Goal: Transaction & Acquisition: Purchase product/service

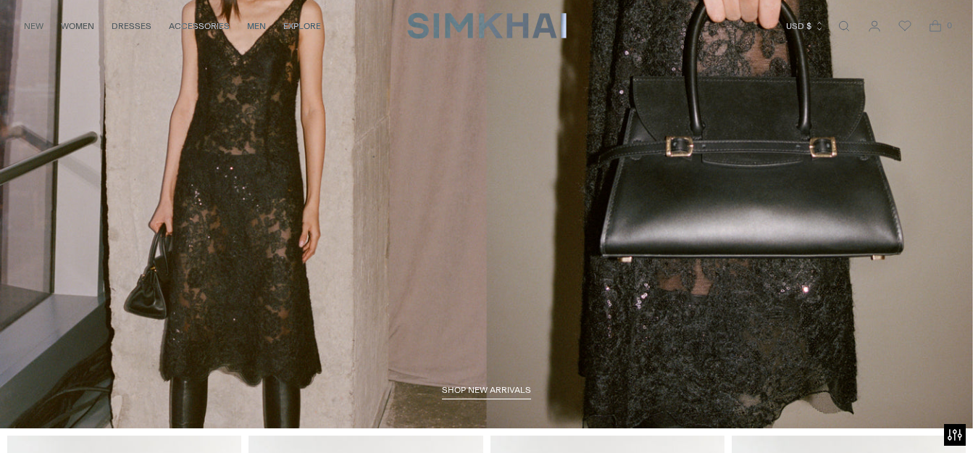
scroll to position [386, 0]
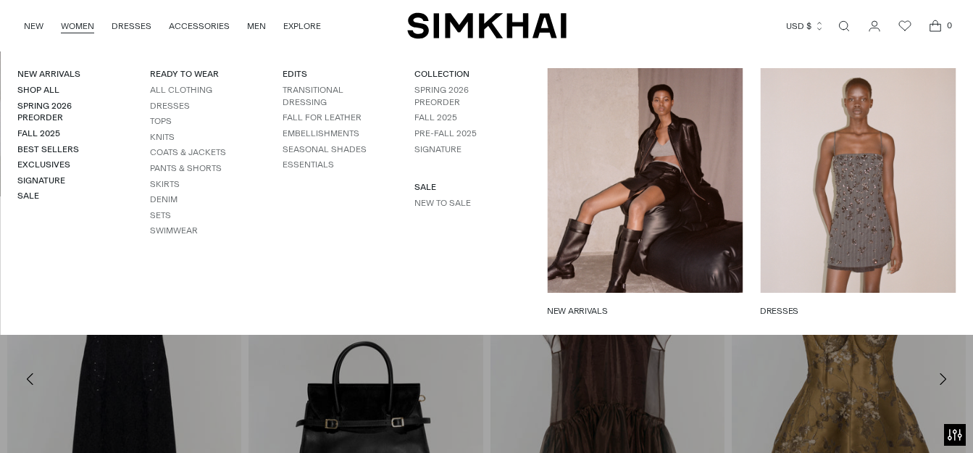
click at [79, 28] on link "WOMEN" at bounding box center [77, 26] width 33 height 32
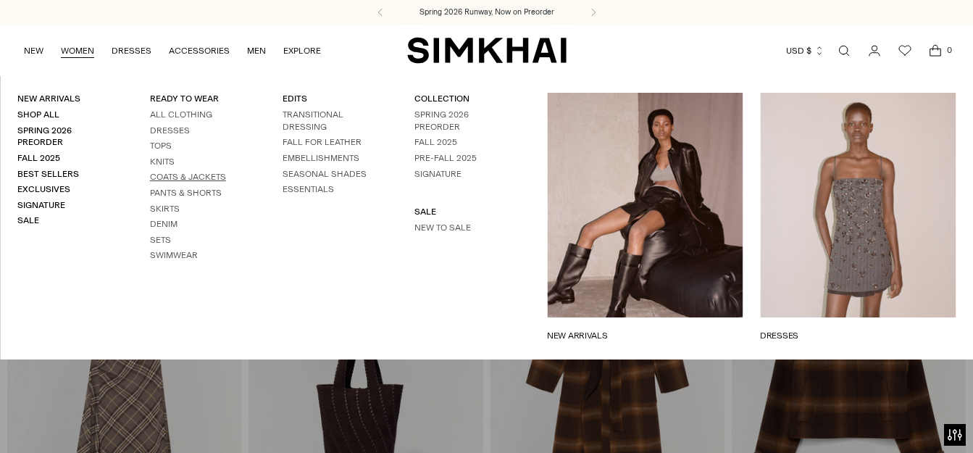
click at [182, 175] on link "Coats & Jackets" at bounding box center [188, 177] width 76 height 10
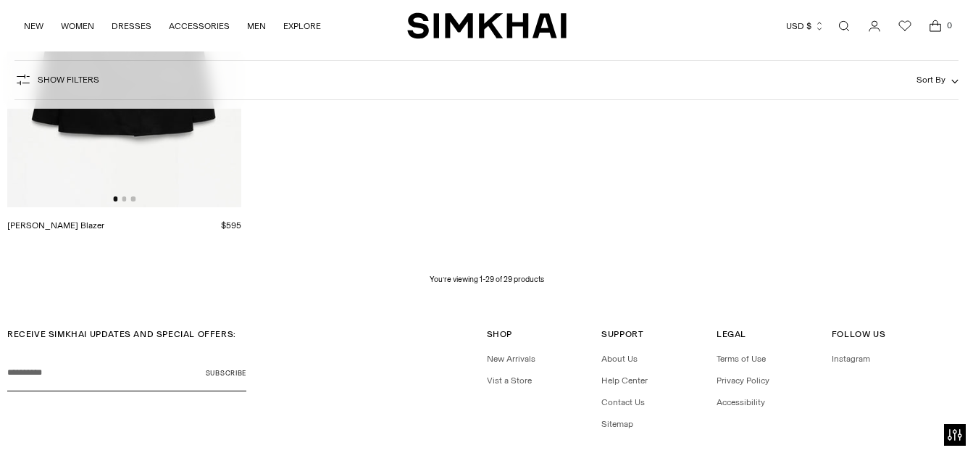
scroll to position [3418, 0]
